Goal: Task Accomplishment & Management: Complete application form

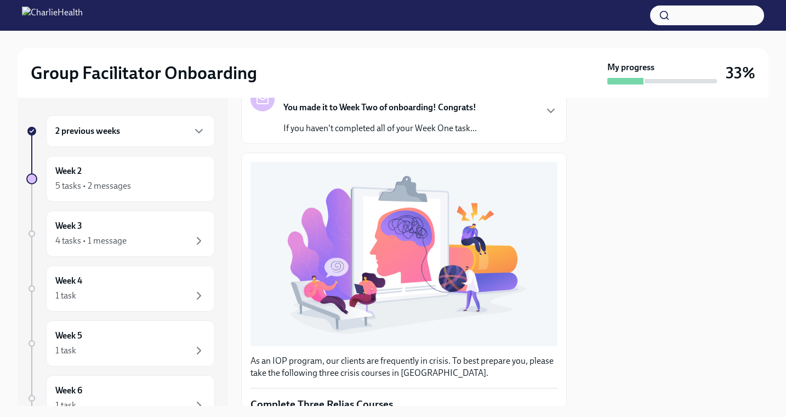
scroll to position [311, 0]
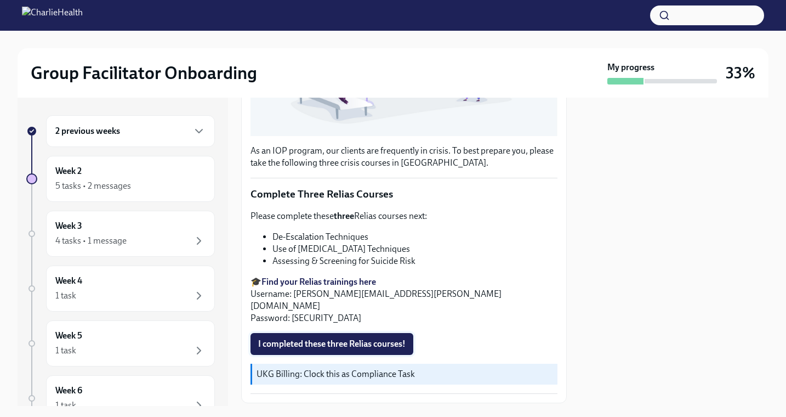
click at [310, 338] on span "I completed these three Relias courses!" at bounding box center [331, 343] width 147 height 11
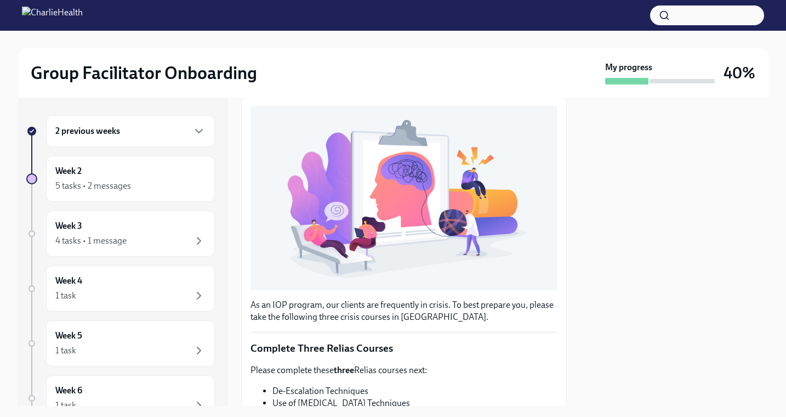
scroll to position [0, 0]
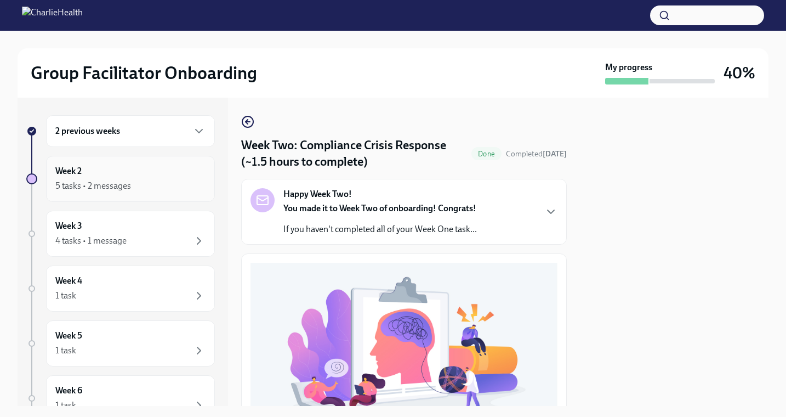
click at [132, 182] on div "5 tasks • 2 messages" at bounding box center [130, 185] width 150 height 13
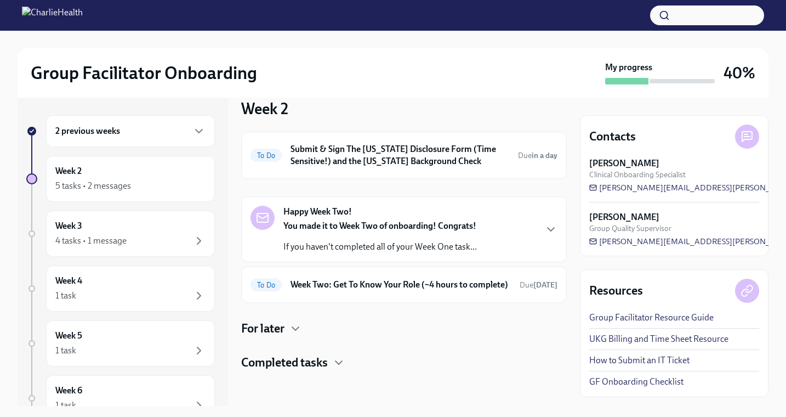
scroll to position [27, 0]
click at [342, 361] on icon "button" at bounding box center [339, 362] width 7 height 3
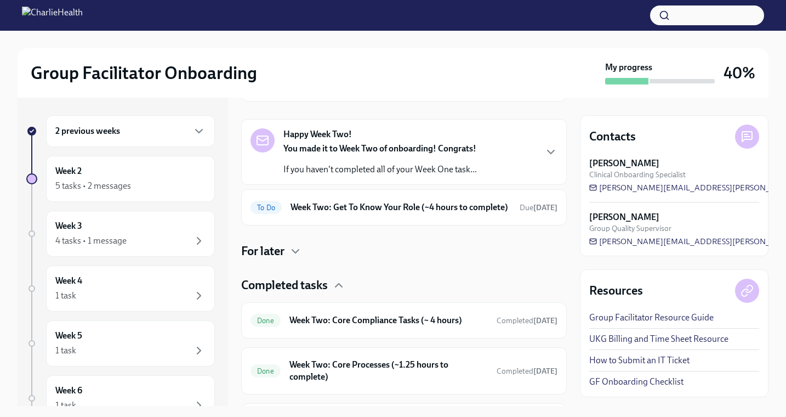
scroll to position [92, 0]
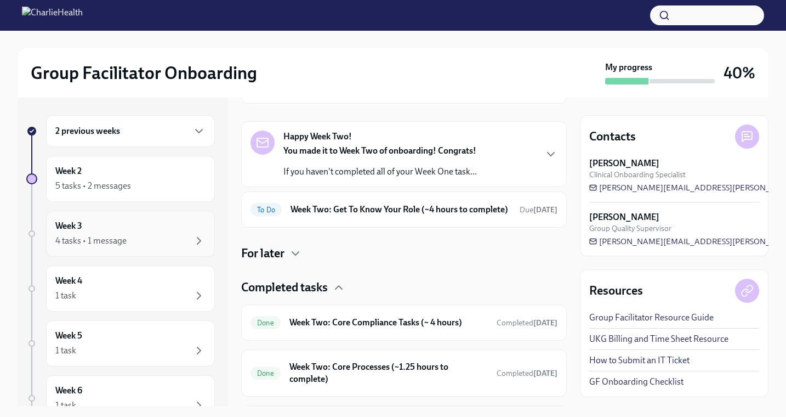
click at [135, 234] on div "4 tasks • 1 message" at bounding box center [130, 240] width 150 height 13
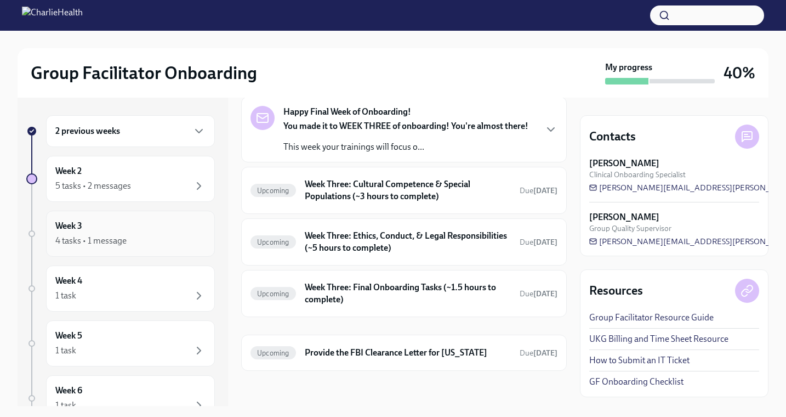
scroll to position [52, 0]
click at [378, 295] on h6 "Week Three: Final Onboarding Tasks (~1.5 hours to complete)" at bounding box center [408, 293] width 206 height 24
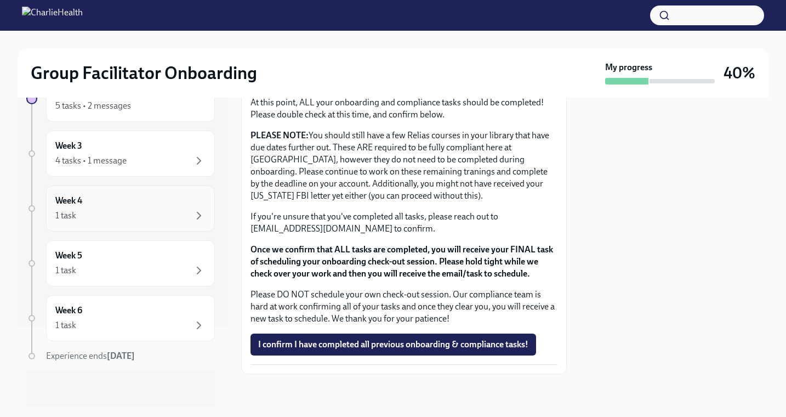
scroll to position [78, 0]
click at [154, 318] on div "Week 6 1 task" at bounding box center [130, 319] width 150 height 27
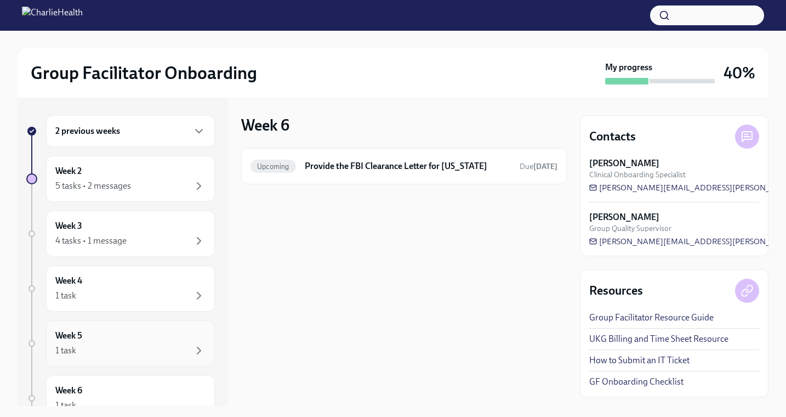
scroll to position [80, 0]
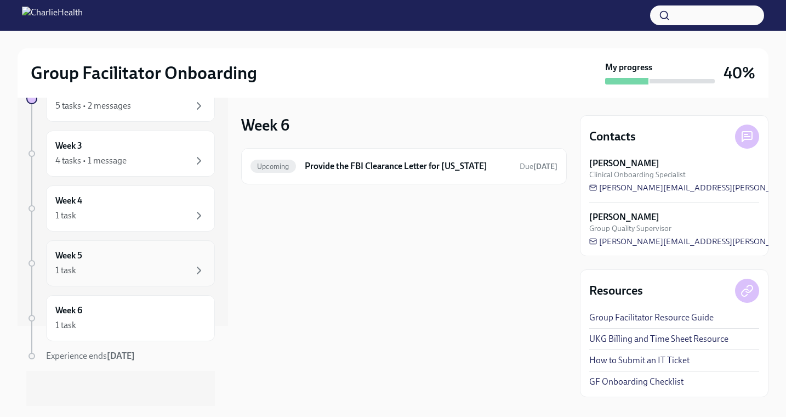
click at [156, 269] on div "1 task" at bounding box center [130, 270] width 150 height 13
click at [154, 208] on div "Week 4 1 task" at bounding box center [130, 208] width 150 height 27
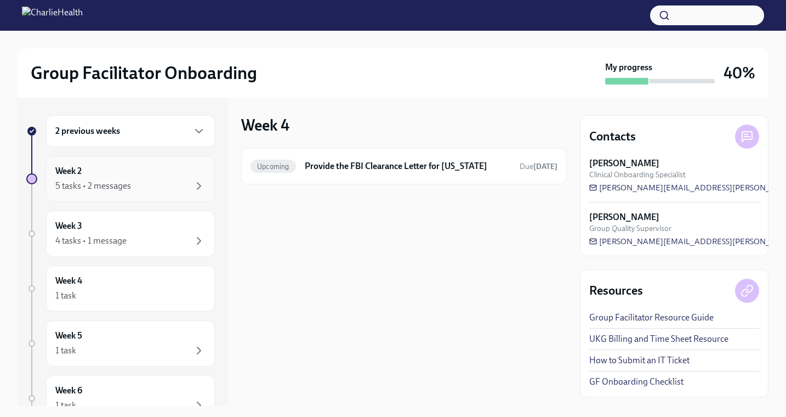
click at [141, 189] on div "5 tasks • 2 messages" at bounding box center [130, 185] width 150 height 13
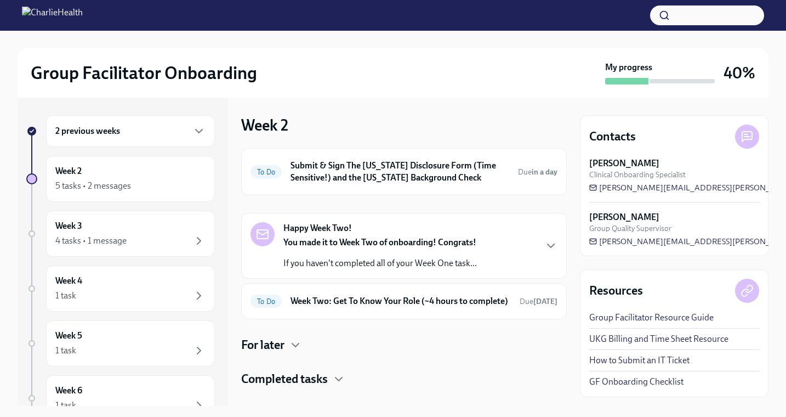
scroll to position [27, 0]
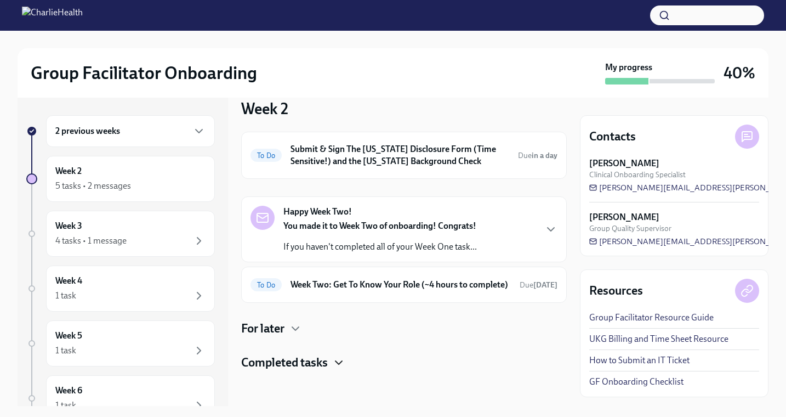
click at [341, 359] on icon "button" at bounding box center [338, 362] width 13 height 13
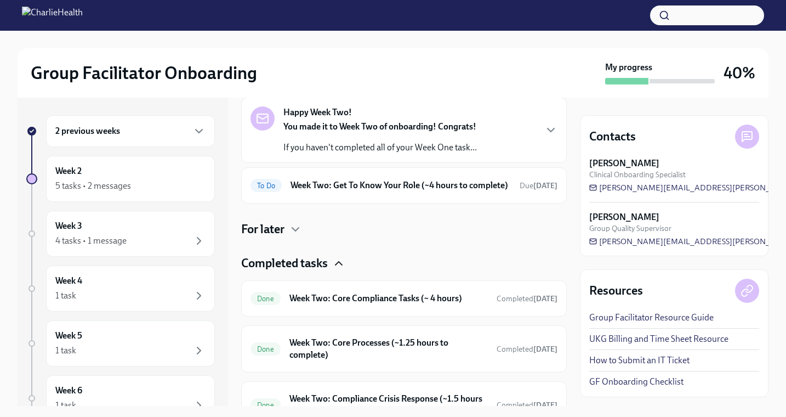
scroll to position [0, 0]
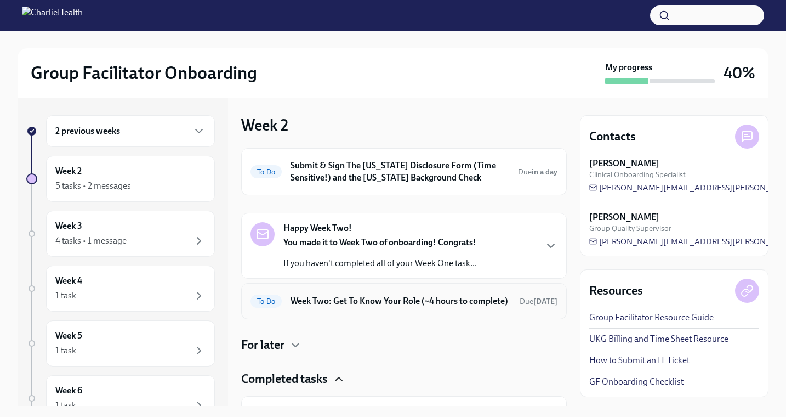
click at [377, 304] on h6 "Week Two: Get To Know Your Role (~4 hours to complete)" at bounding box center [401, 301] width 220 height 12
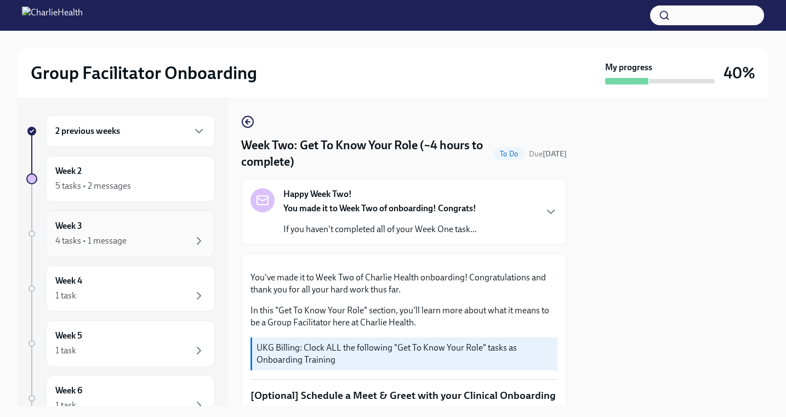
click at [107, 240] on div "4 tasks • 1 message" at bounding box center [90, 241] width 71 height 12
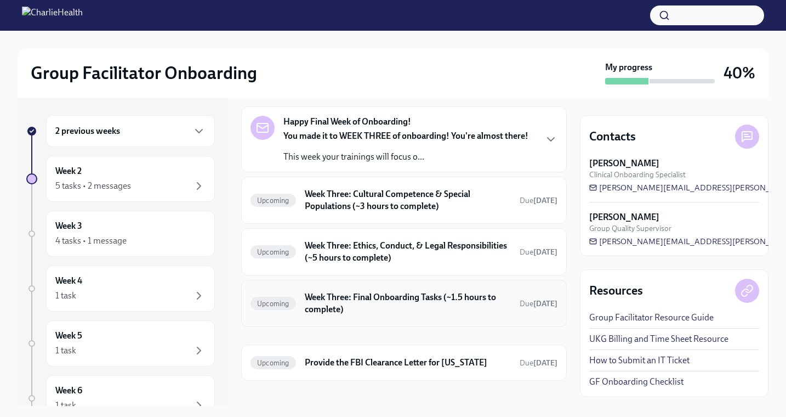
scroll to position [52, 0]
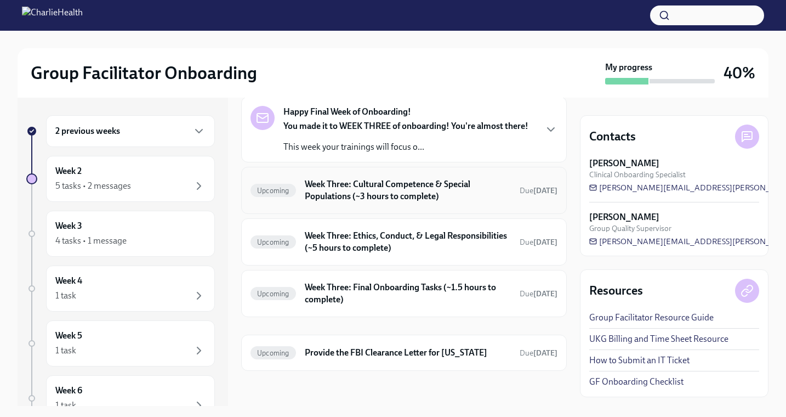
click at [453, 198] on h6 "Week Three: Cultural Competence & Special Populations (~3 hours to complete)" at bounding box center [408, 190] width 206 height 24
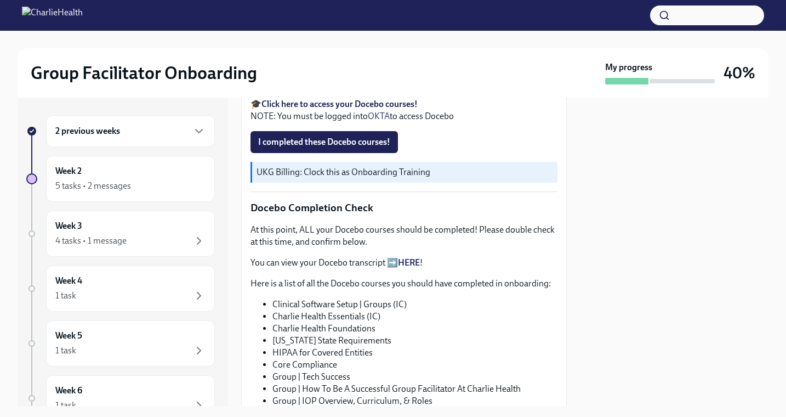
scroll to position [447, 0]
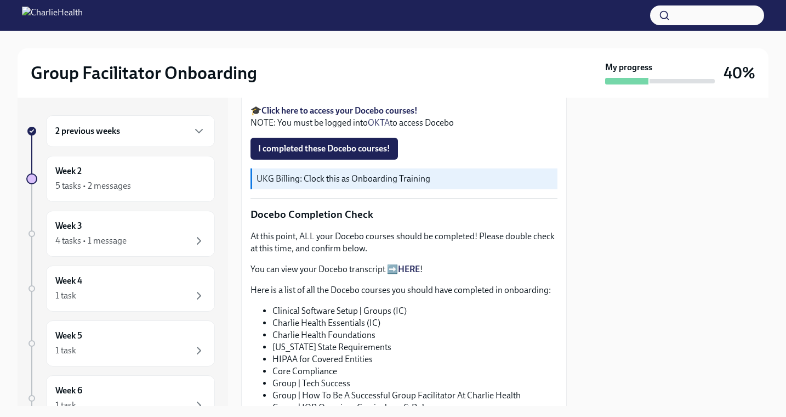
click at [408, 274] on link "HERE" at bounding box center [409, 269] width 22 height 10
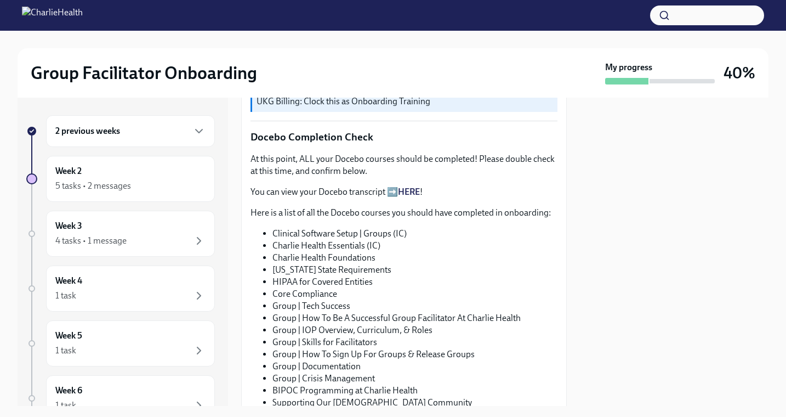
scroll to position [0, 0]
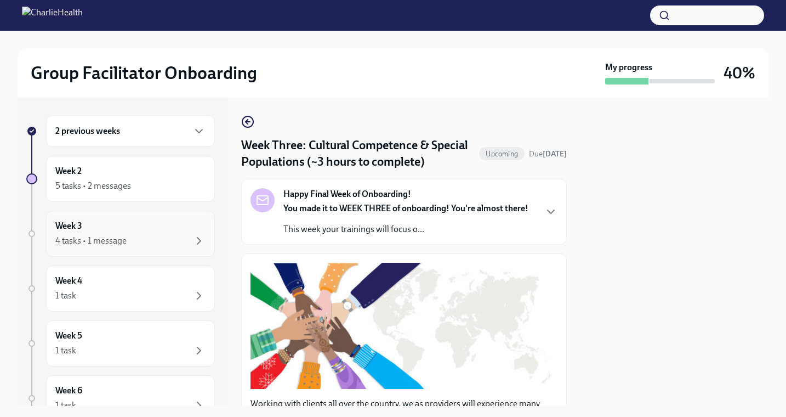
click at [125, 240] on div "4 tasks • 1 message" at bounding box center [90, 241] width 71 height 12
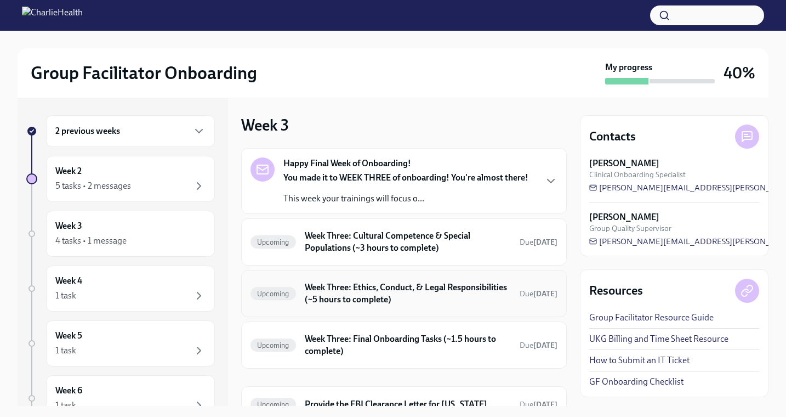
click at [343, 288] on h6 "Week Three: Ethics, Conduct, & Legal Responsibilities (~5 hours to complete)" at bounding box center [408, 293] width 206 height 24
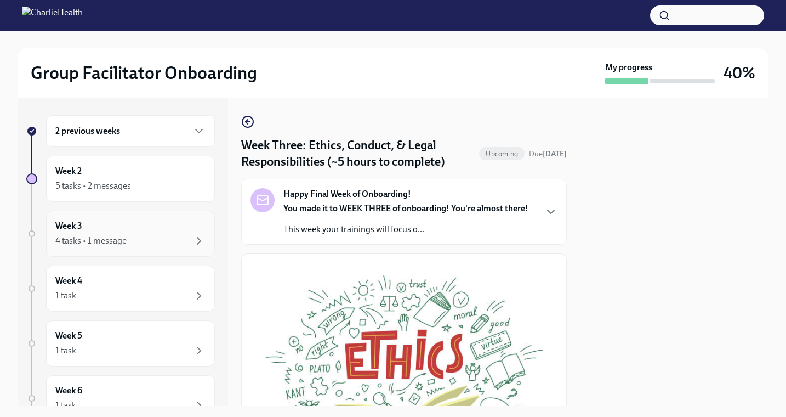
click at [148, 234] on div "Week 3 4 tasks • 1 message" at bounding box center [130, 233] width 150 height 27
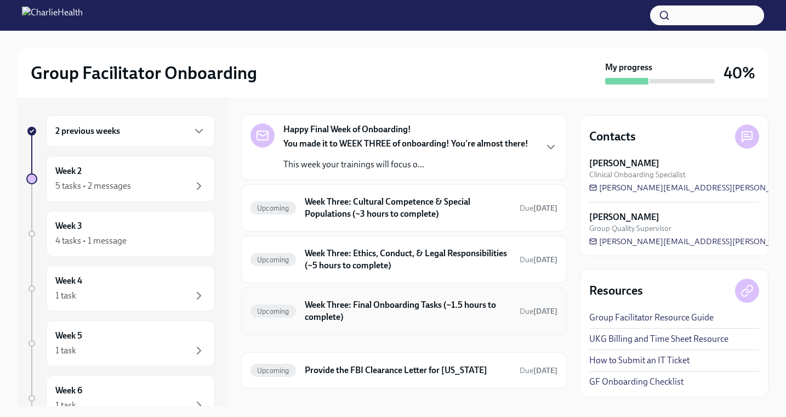
scroll to position [38, 0]
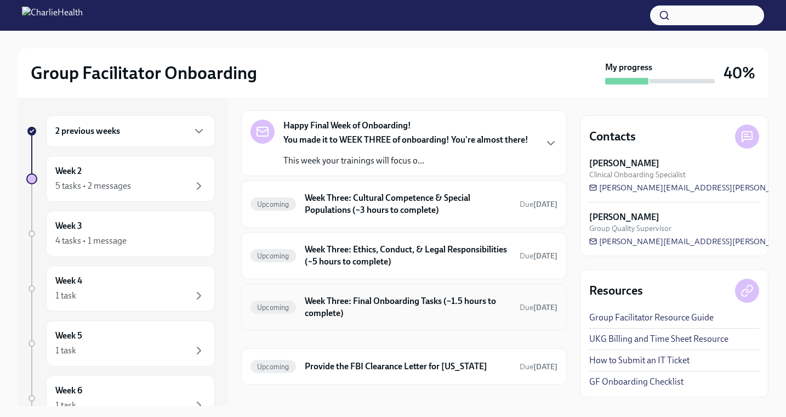
click at [399, 313] on h6 "Week Three: Final Onboarding Tasks (~1.5 hours to complete)" at bounding box center [408, 307] width 206 height 24
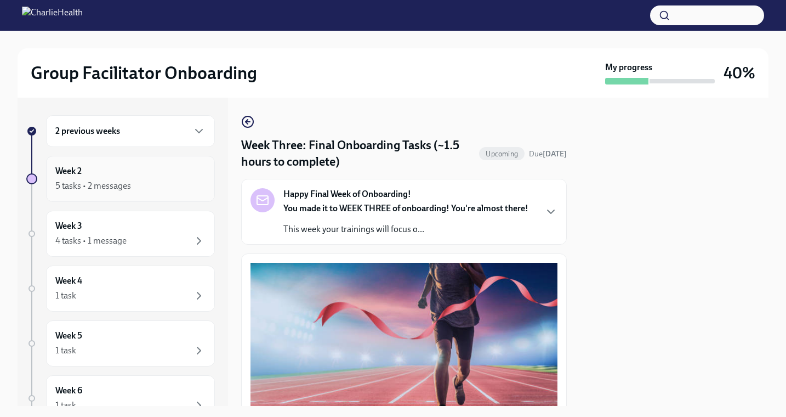
click at [145, 183] on div "5 tasks • 2 messages" at bounding box center [130, 185] width 150 height 13
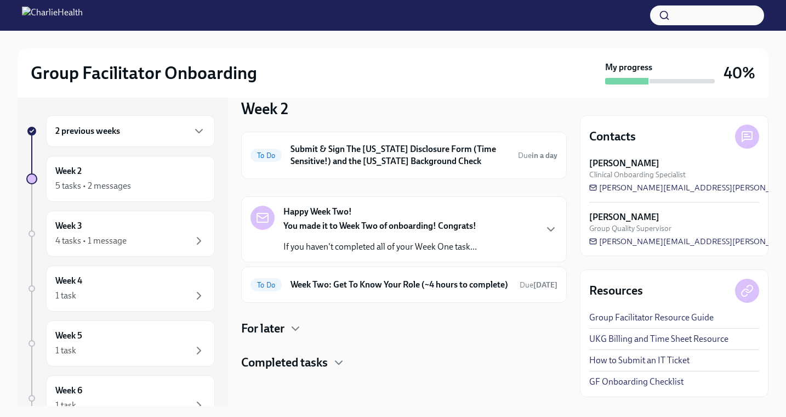
scroll to position [27, 0]
click at [331, 280] on h6 "Week Two: Get To Know Your Role (~4 hours to complete)" at bounding box center [401, 285] width 220 height 12
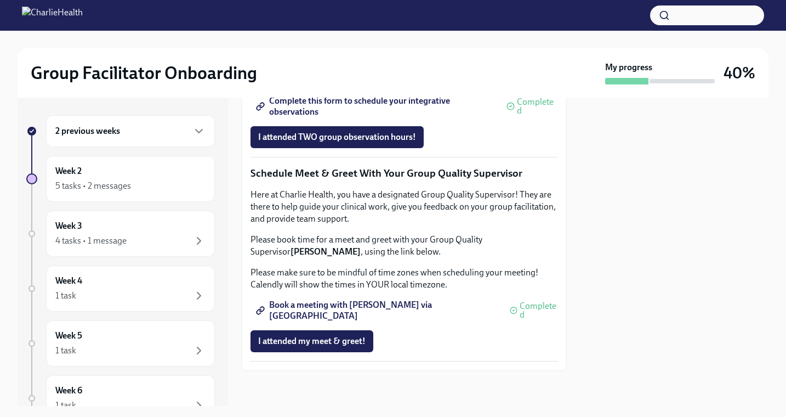
scroll to position [1072, 0]
click at [150, 232] on div "Week 3 4 tasks • 1 message" at bounding box center [130, 233] width 150 height 27
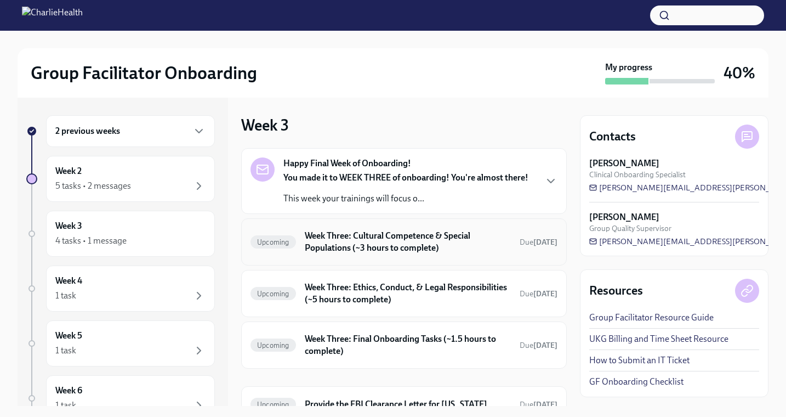
click at [384, 246] on h6 "Week Three: Cultural Competence & Special Populations (~3 hours to complete)" at bounding box center [408, 242] width 206 height 24
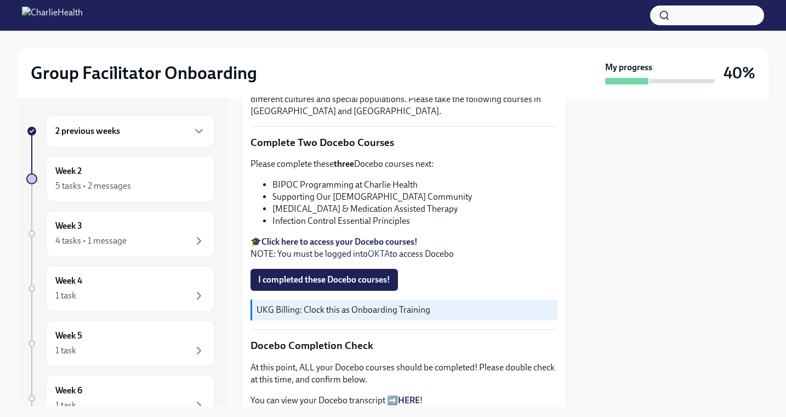
scroll to position [327, 0]
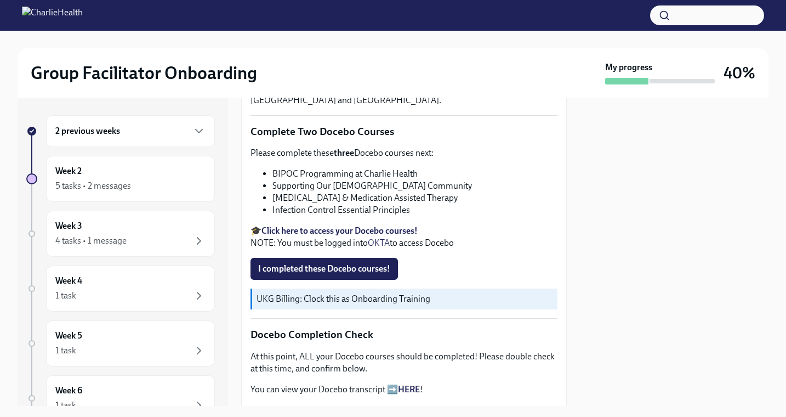
click at [342, 236] on strong "Click here to access your Docebo courses!" at bounding box center [340, 230] width 156 height 10
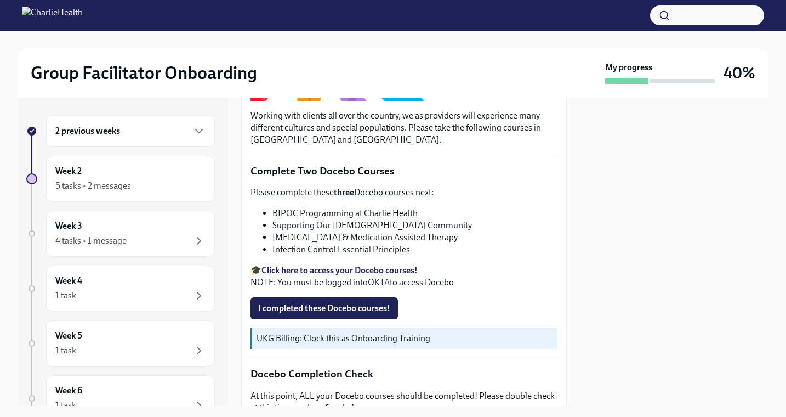
scroll to position [293, 0]
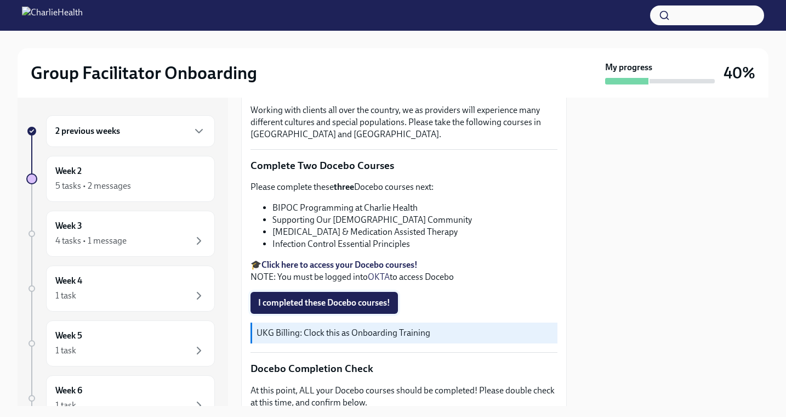
click at [356, 308] on span "I completed these Docebo courses!" at bounding box center [324, 302] width 132 height 11
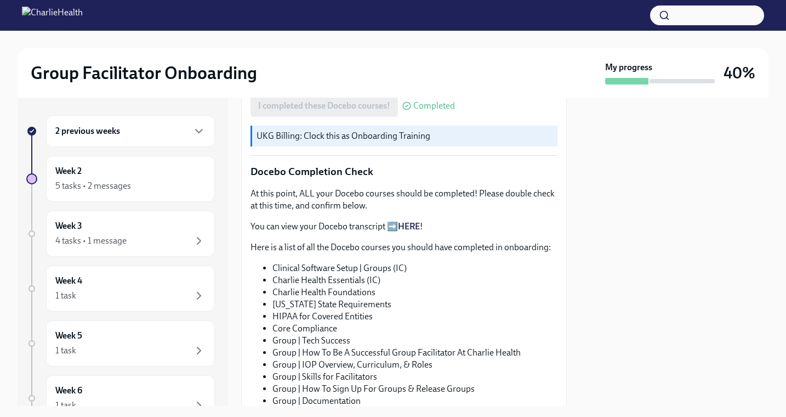
scroll to position [475, 0]
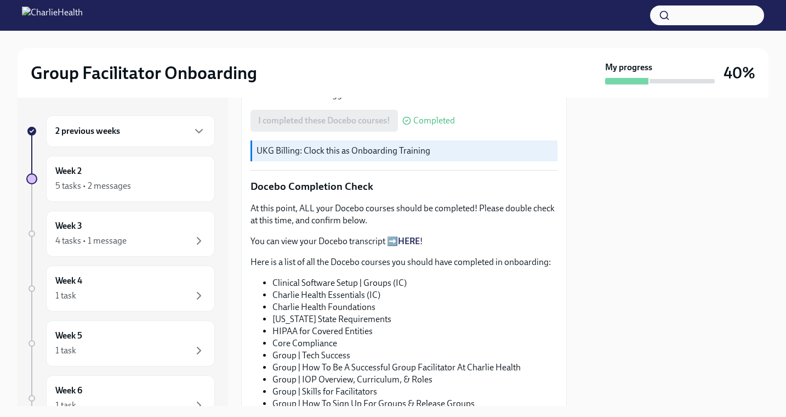
click at [407, 246] on link "HERE" at bounding box center [409, 241] width 22 height 10
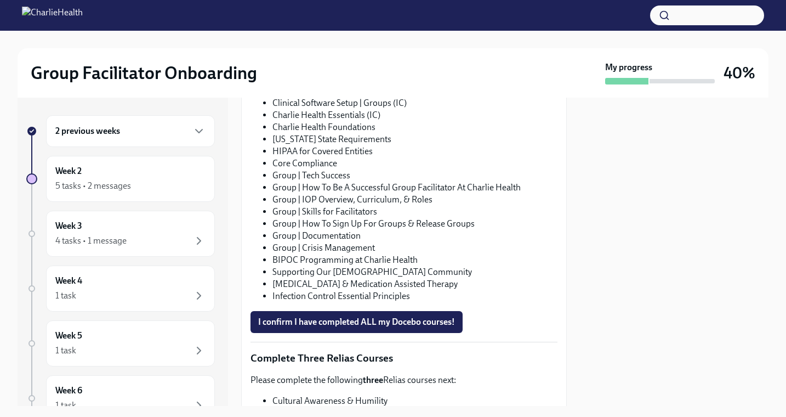
scroll to position [666, 0]
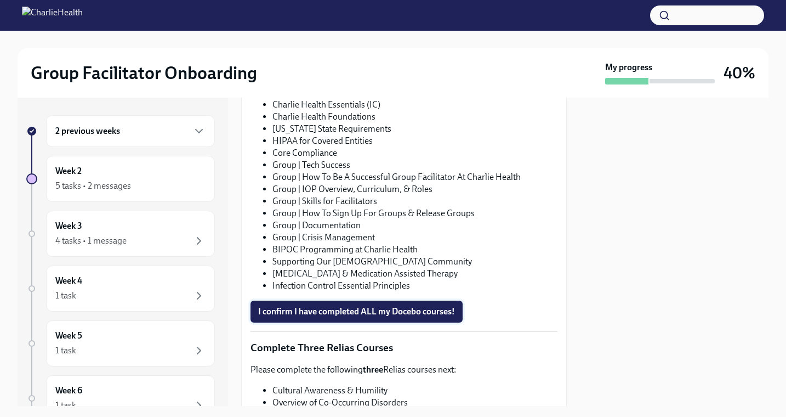
click at [351, 317] on span "I confirm I have completed ALL my Docebo courses!" at bounding box center [356, 311] width 197 height 11
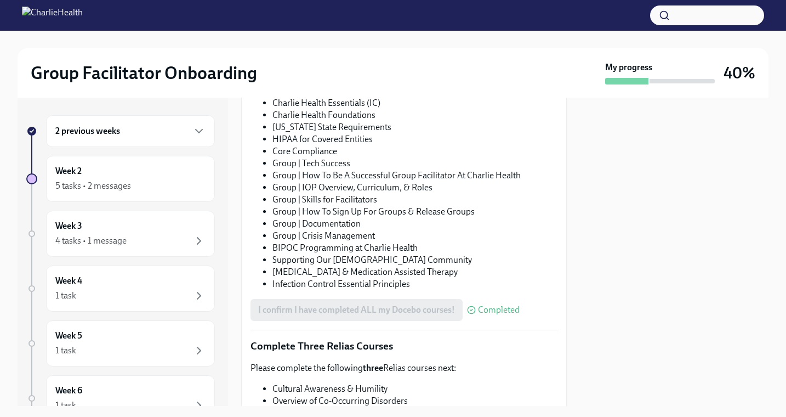
scroll to position [848, 0]
